Goal: Entertainment & Leisure: Consume media (video, audio)

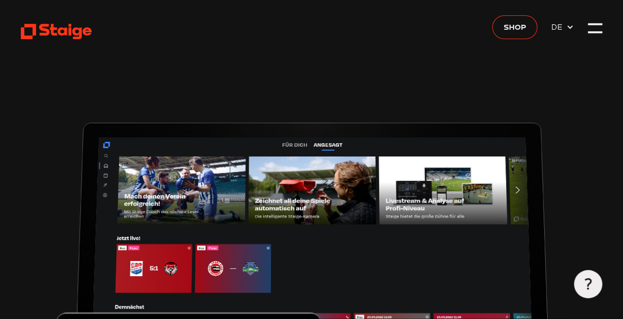
type input "0.8"
click at [61, 27] on icon at bounding box center [56, 31] width 71 height 17
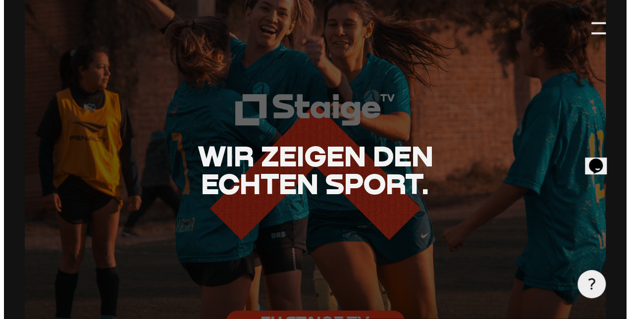
scroll to position [1833, 0]
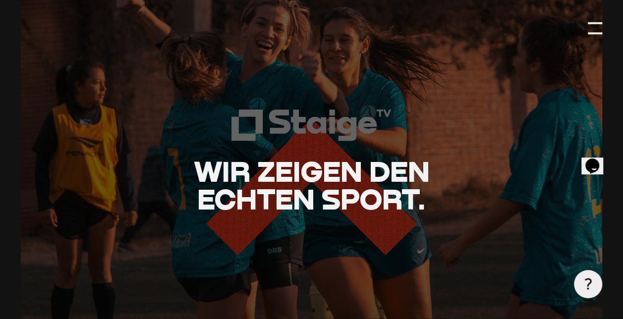
click at [592, 32] on div at bounding box center [595, 33] width 14 height 2
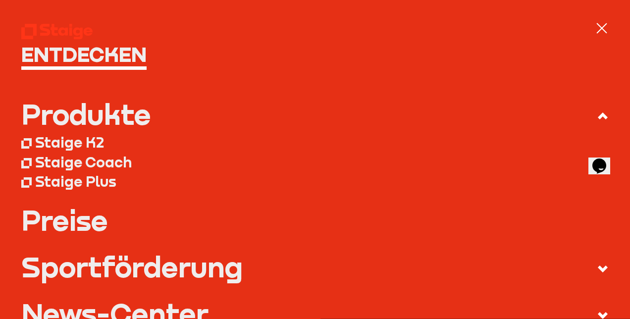
scroll to position [0, 0]
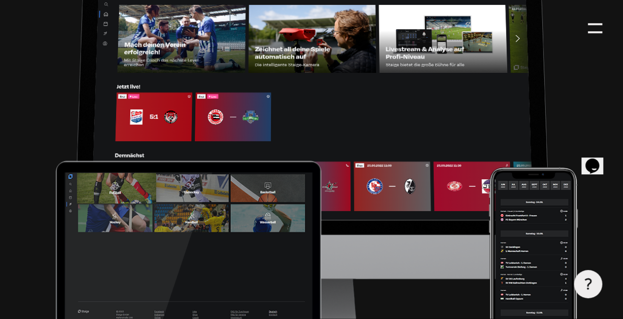
type input "0.8"
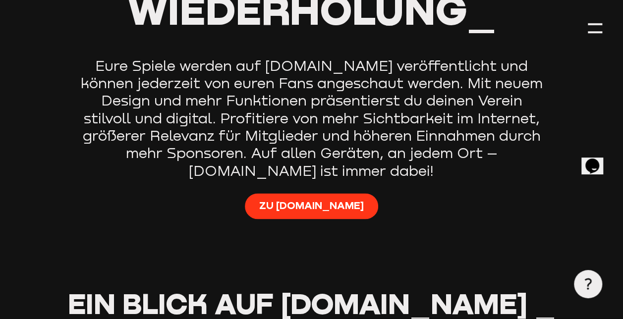
scroll to position [644, 0]
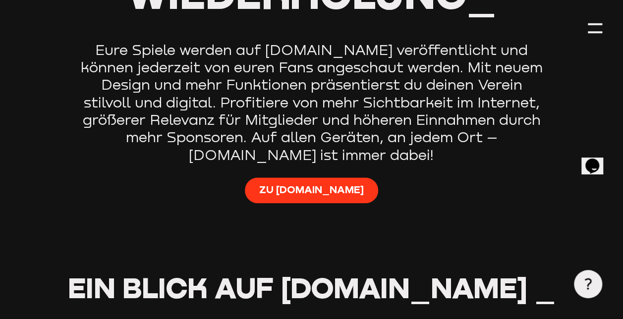
click at [340, 205] on div "Zu [DOMAIN_NAME]" at bounding box center [311, 197] width 581 height 40
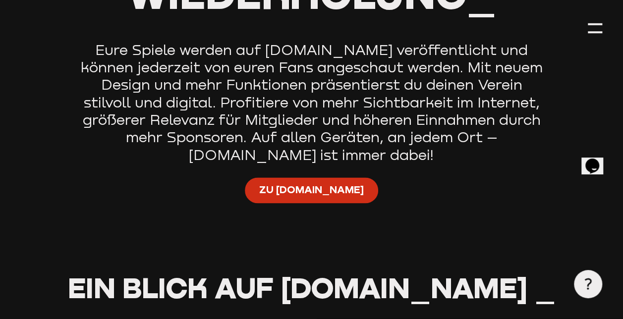
click at [335, 196] on span "Zu [DOMAIN_NAME]" at bounding box center [311, 190] width 105 height 14
